Goal: Check status

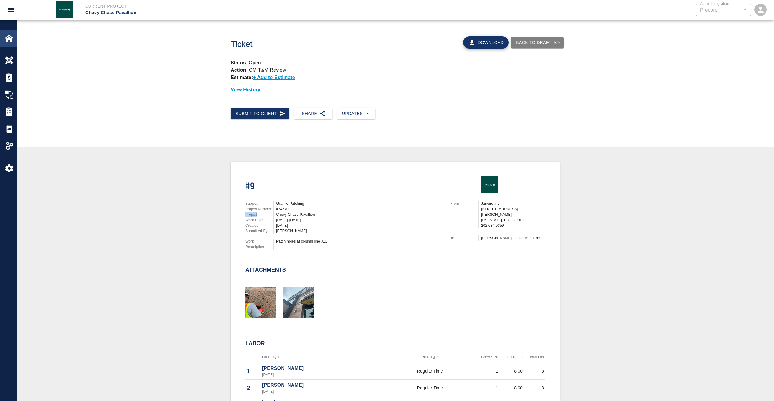
click at [7, 38] on img at bounding box center [9, 38] width 9 height 9
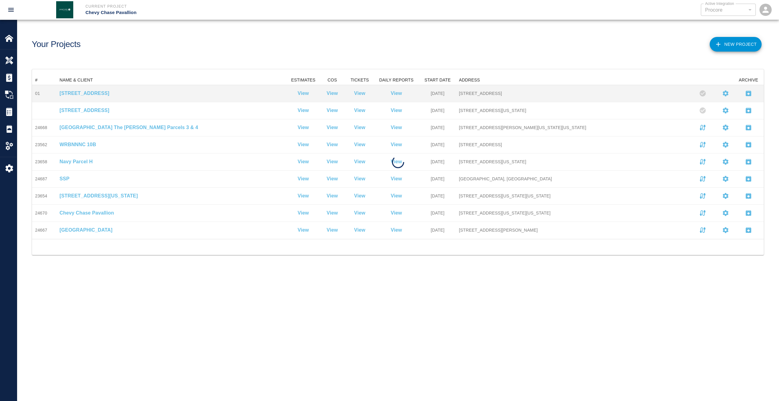
scroll to position [159, 727]
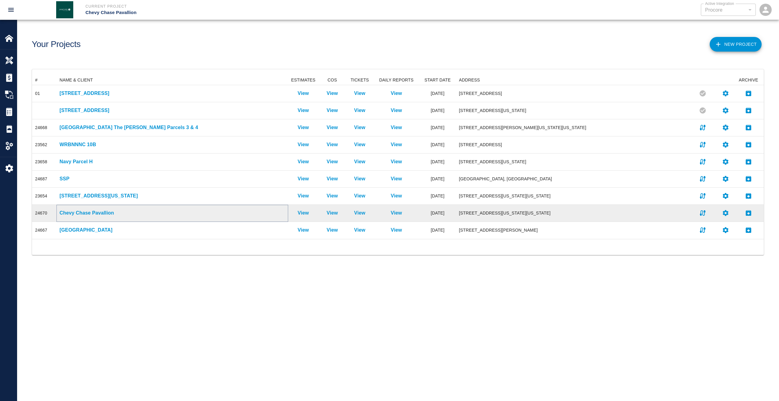
click at [78, 215] on p "Chevy Chase Pavallion" at bounding box center [173, 212] width 226 height 7
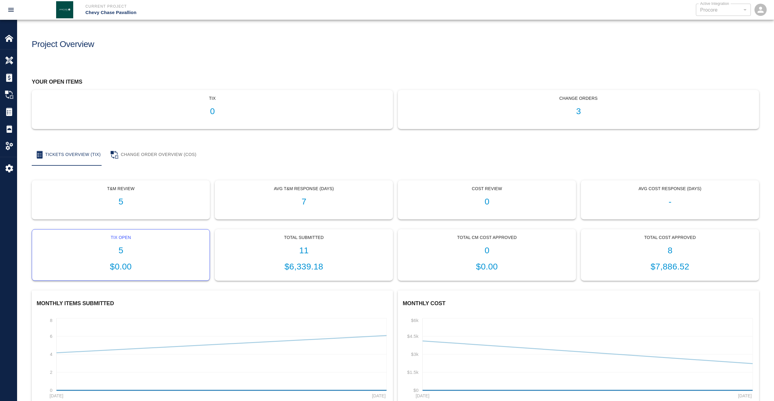
click at [118, 250] on h1 "5" at bounding box center [121, 251] width 168 height 10
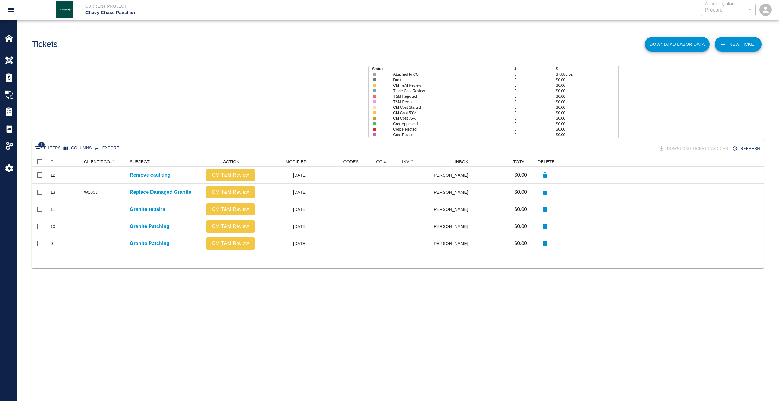
scroll to position [91, 727]
click at [53, 160] on button "Sort" at bounding box center [57, 162] width 9 height 9
